Goal: Find specific page/section: Find specific page/section

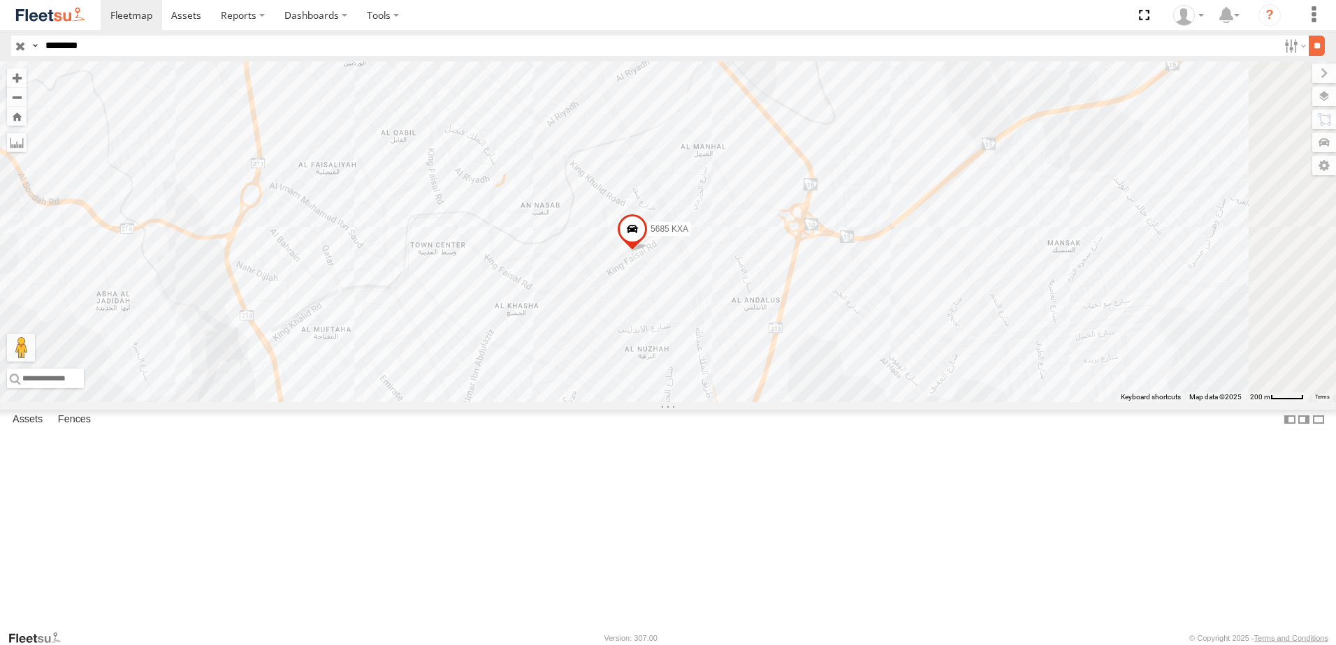
click at [1308, 43] on input "**" at bounding box center [1316, 46] width 16 height 20
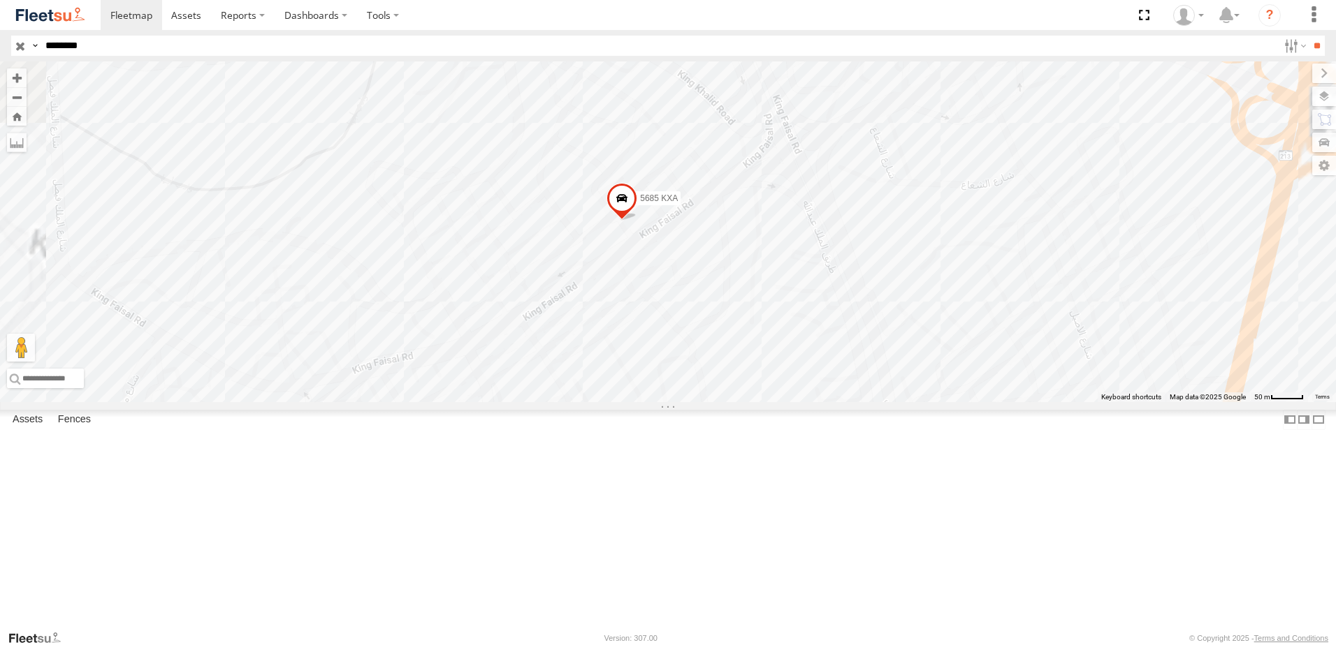
drag, startPoint x: 786, startPoint y: 367, endPoint x: 831, endPoint y: 354, distance: 47.3
click at [831, 354] on div "5685 KXA" at bounding box center [668, 231] width 1336 height 341
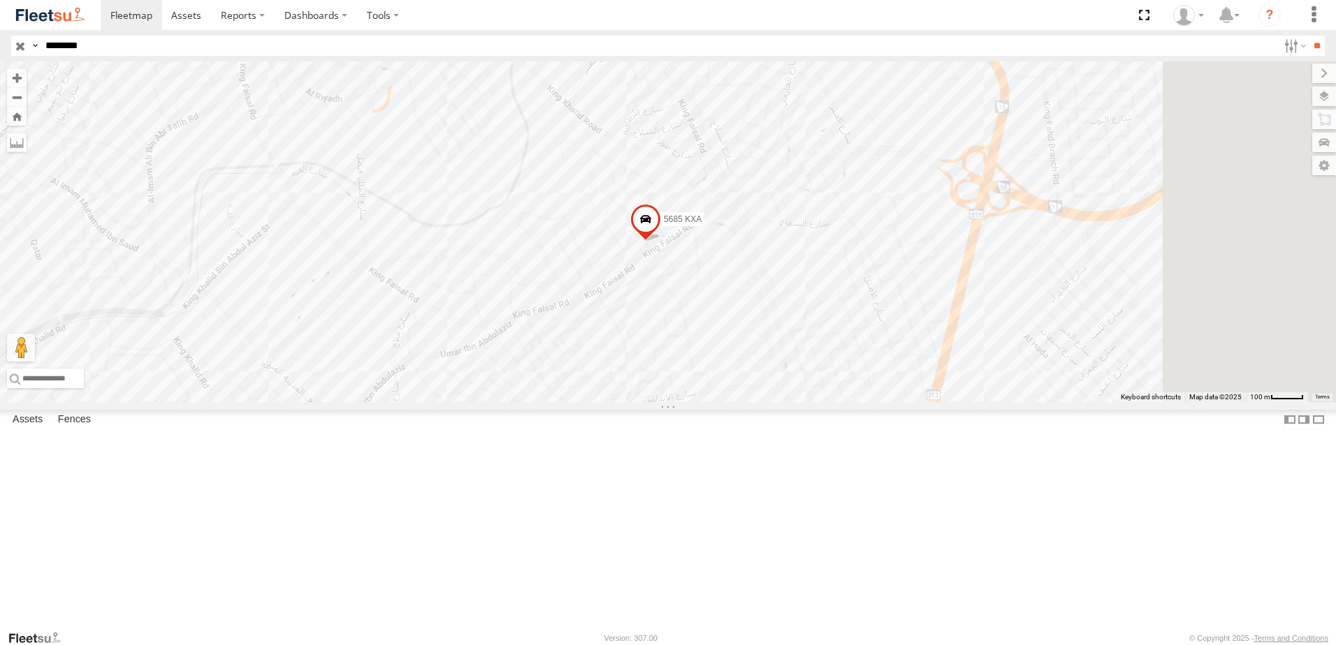
drag, startPoint x: 1120, startPoint y: 285, endPoint x: 823, endPoint y: 353, distance: 305.3
click at [823, 353] on div "5685 KXA" at bounding box center [668, 231] width 1336 height 341
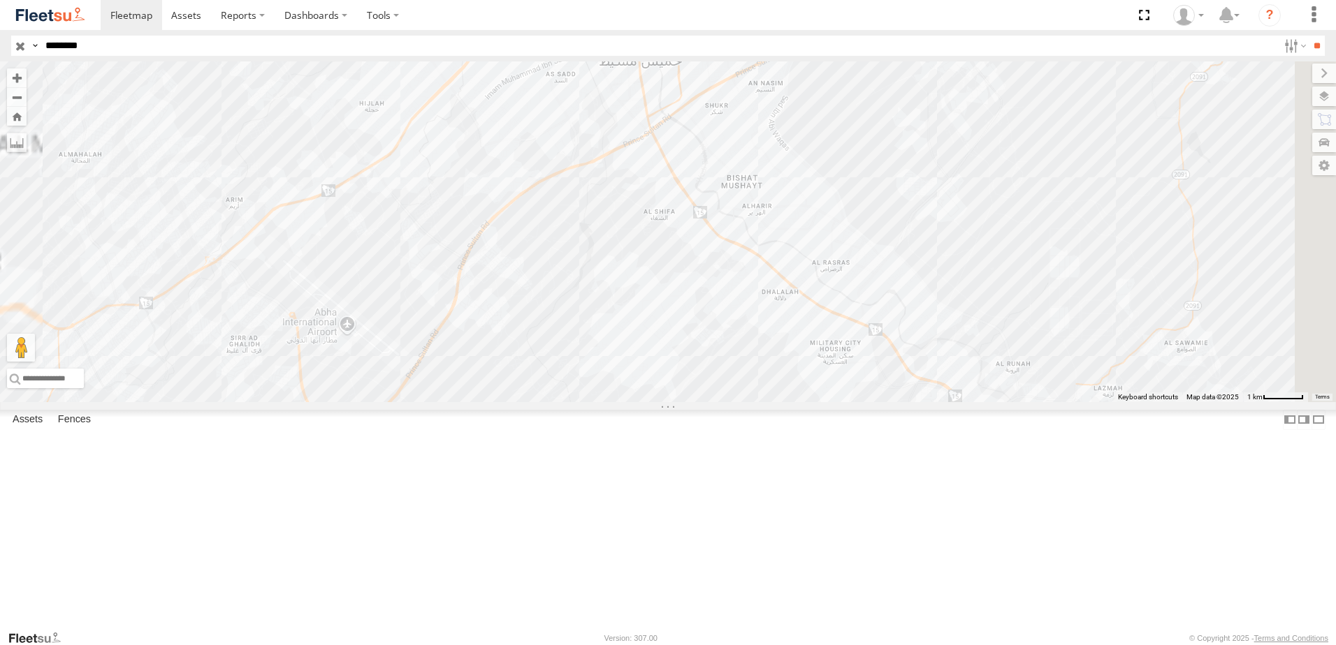
drag, startPoint x: 727, startPoint y: 376, endPoint x: 863, endPoint y: 335, distance: 142.5
click at [863, 335] on div "5685 KXA" at bounding box center [668, 231] width 1336 height 341
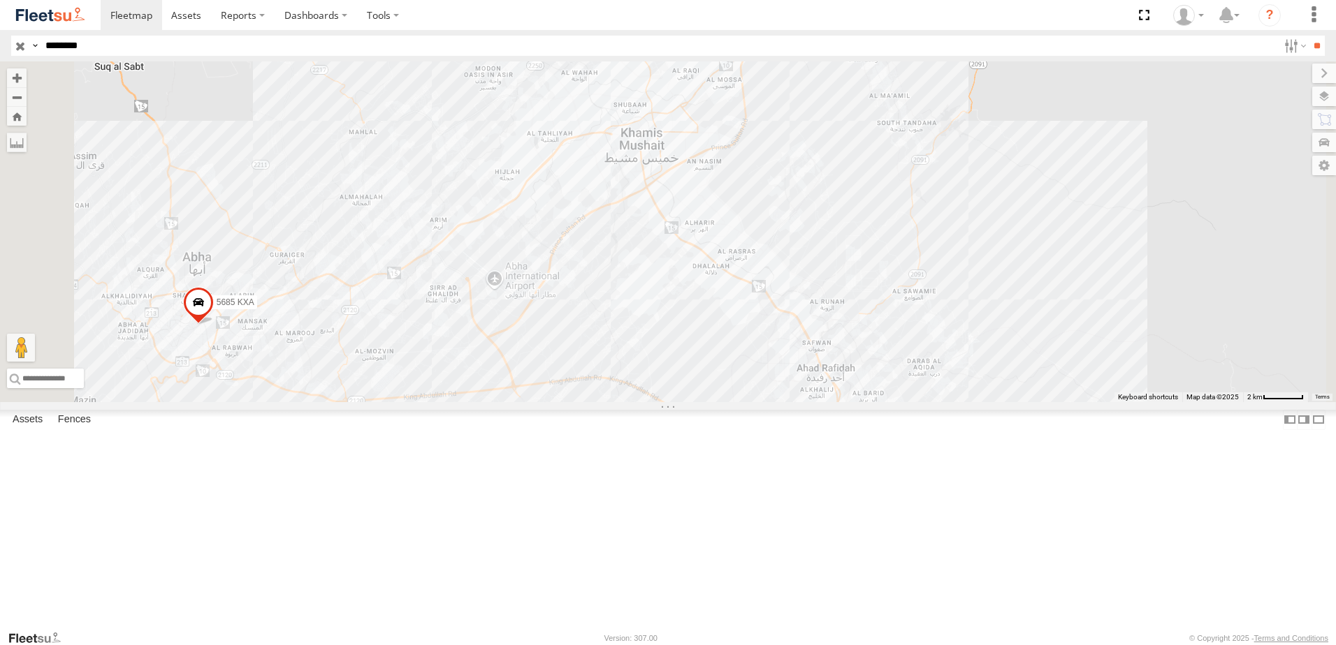
drag, startPoint x: 465, startPoint y: 280, endPoint x: 555, endPoint y: 275, distance: 90.3
click at [555, 275] on div "5685 KXA" at bounding box center [668, 231] width 1336 height 341
